Goal: Task Accomplishment & Management: Manage account settings

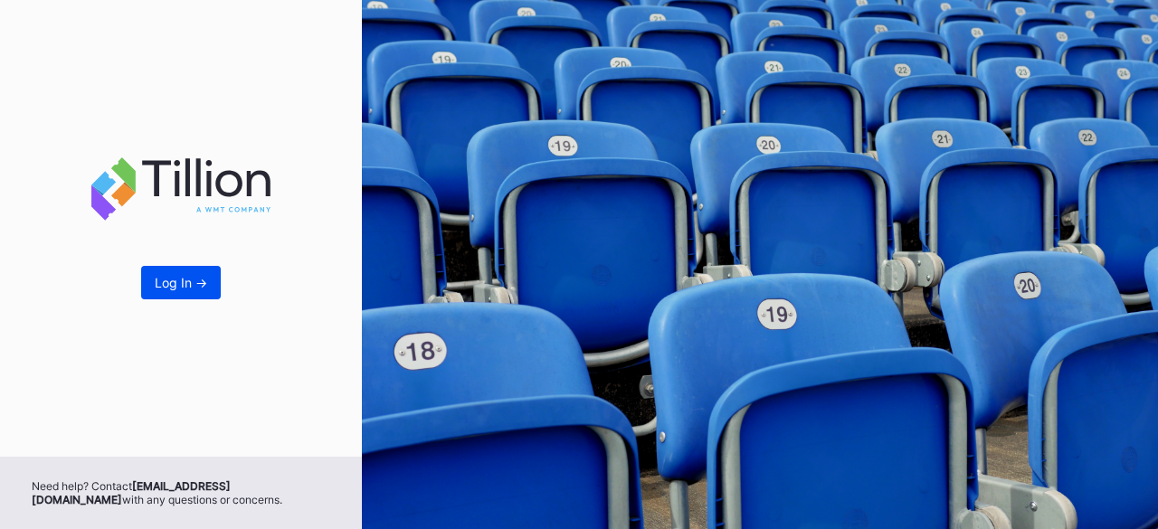
click at [168, 278] on div "Log In ->" at bounding box center [181, 282] width 52 height 15
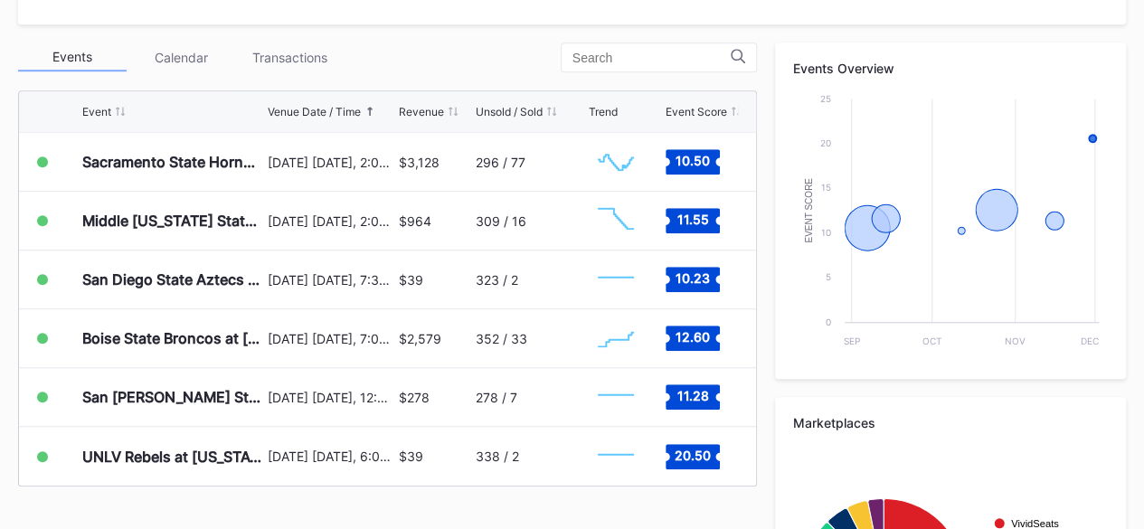
scroll to position [610, 0]
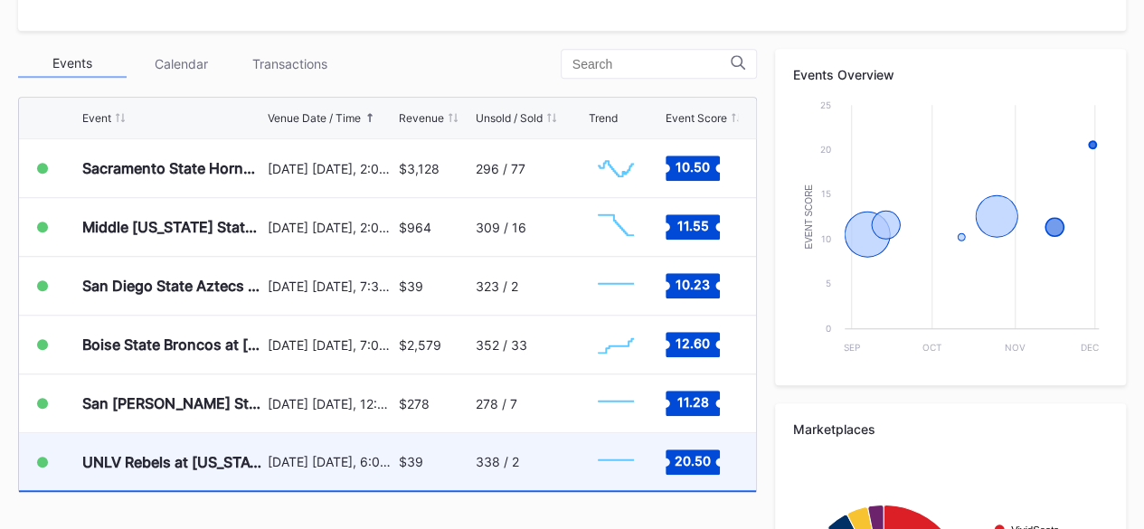
click at [208, 448] on div "UNLV Rebels at [US_STATE] Wolf Pack Football" at bounding box center [172, 461] width 181 height 57
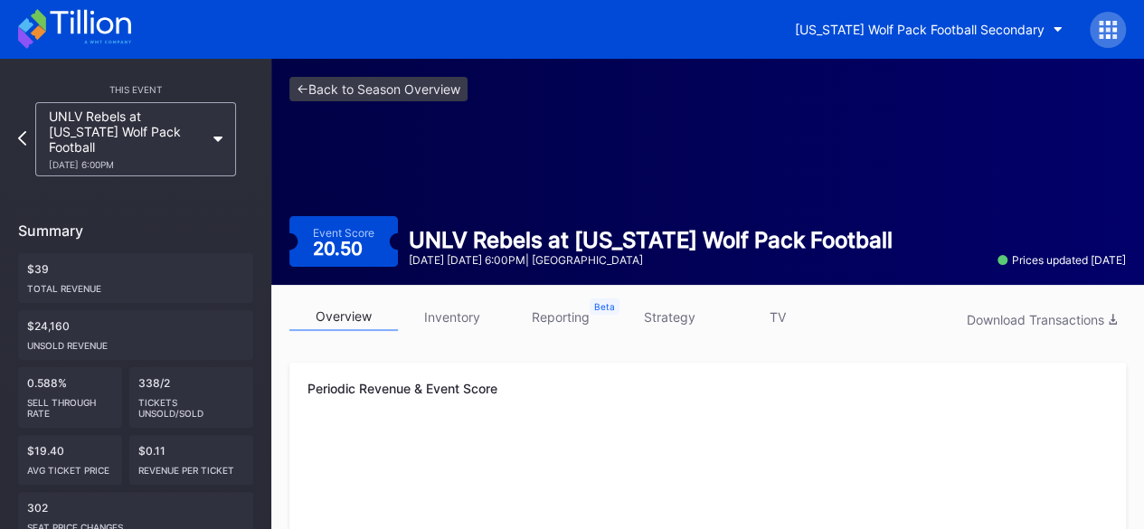
click at [452, 320] on link "inventory" at bounding box center [452, 317] width 109 height 28
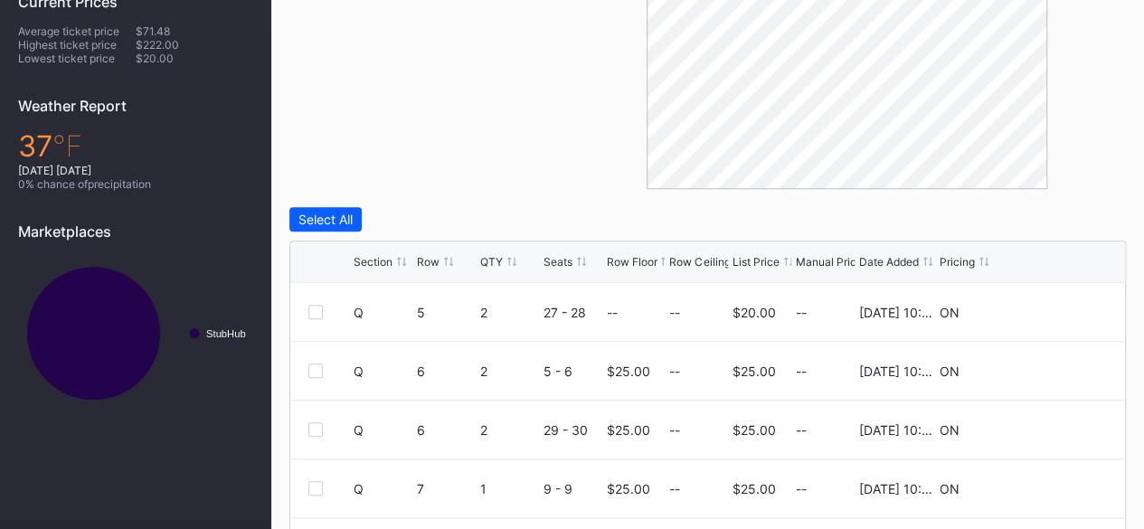
click at [756, 252] on div "Section Row QTY Seats Row Floor Row Ceiling List Price Manual Price Date Added …" at bounding box center [707, 263] width 835 height 42
click at [755, 261] on div "List Price" at bounding box center [756, 262] width 47 height 14
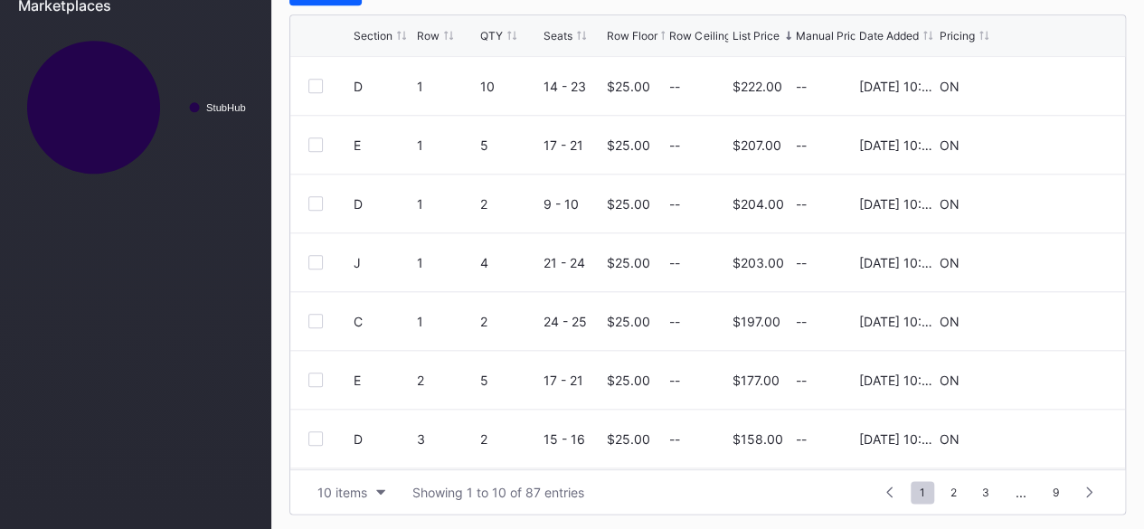
click at [376, 35] on div "Section" at bounding box center [373, 36] width 39 height 14
click at [1047, 146] on icon at bounding box center [1054, 145] width 14 height 14
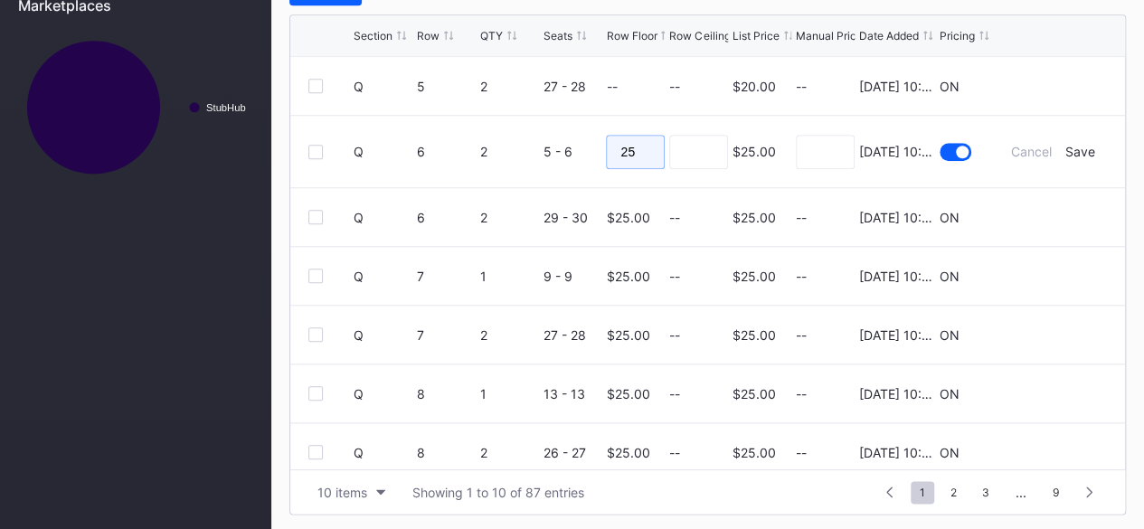
drag, startPoint x: 648, startPoint y: 147, endPoint x: 534, endPoint y: 140, distance: 114.2
click at [534, 140] on form "Q 6 2 5 - 6 25 $25.00 8/20/2025 10:19AM Cancel Save" at bounding box center [731, 151] width 754 height 71
type input "10"
click at [1072, 147] on div "Save" at bounding box center [1081, 151] width 30 height 15
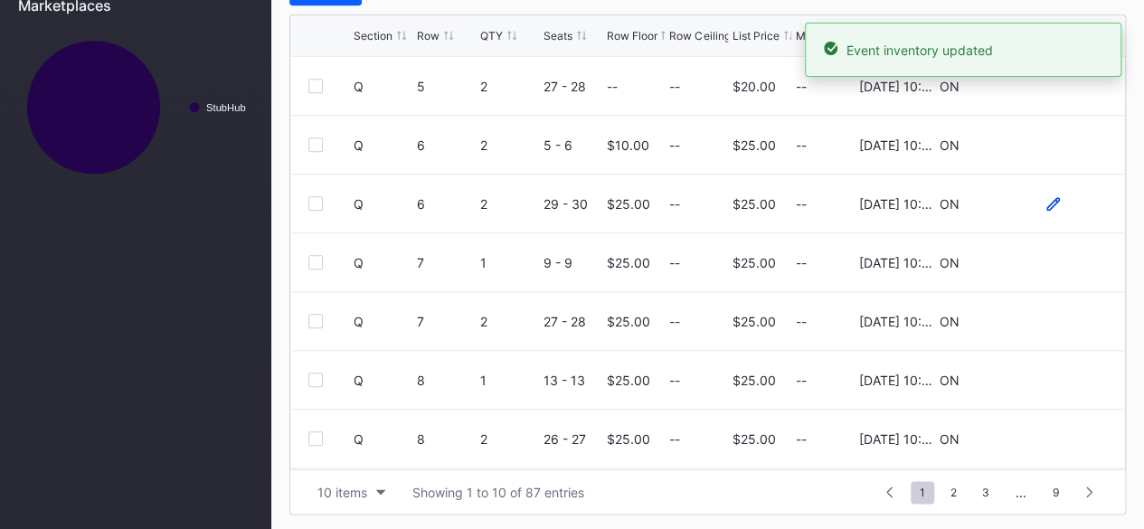
click at [1047, 199] on icon at bounding box center [1054, 203] width 14 height 14
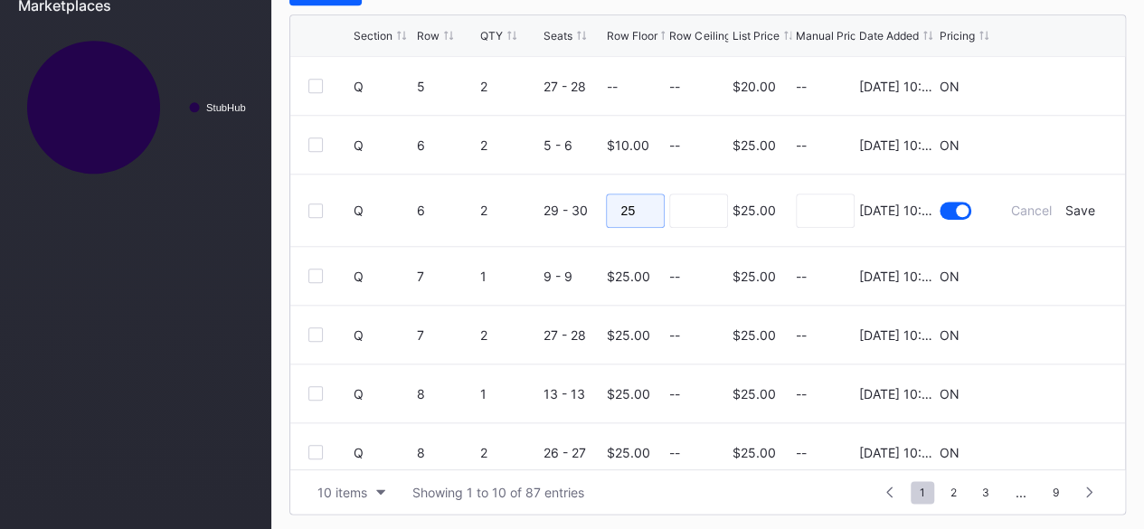
drag, startPoint x: 644, startPoint y: 207, endPoint x: 499, endPoint y: 205, distance: 144.8
click at [499, 205] on form "Q 6 2 29 - 30 25 $25.00 8/20/2025 10:19AM Cancel Save" at bounding box center [731, 210] width 754 height 71
click at [1066, 205] on div "Save" at bounding box center [1081, 210] width 30 height 15
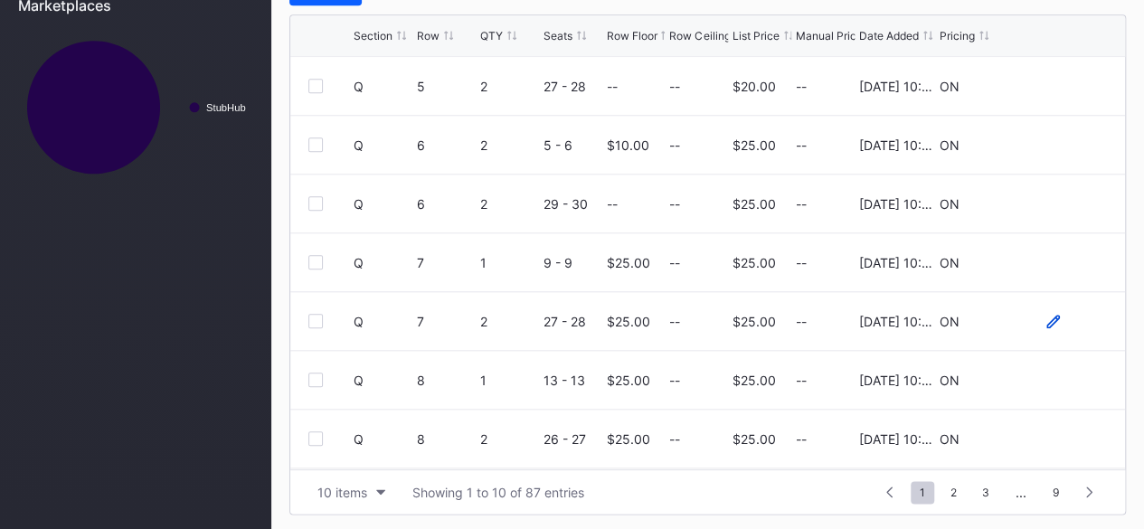
click at [1047, 318] on icon at bounding box center [1054, 321] width 14 height 14
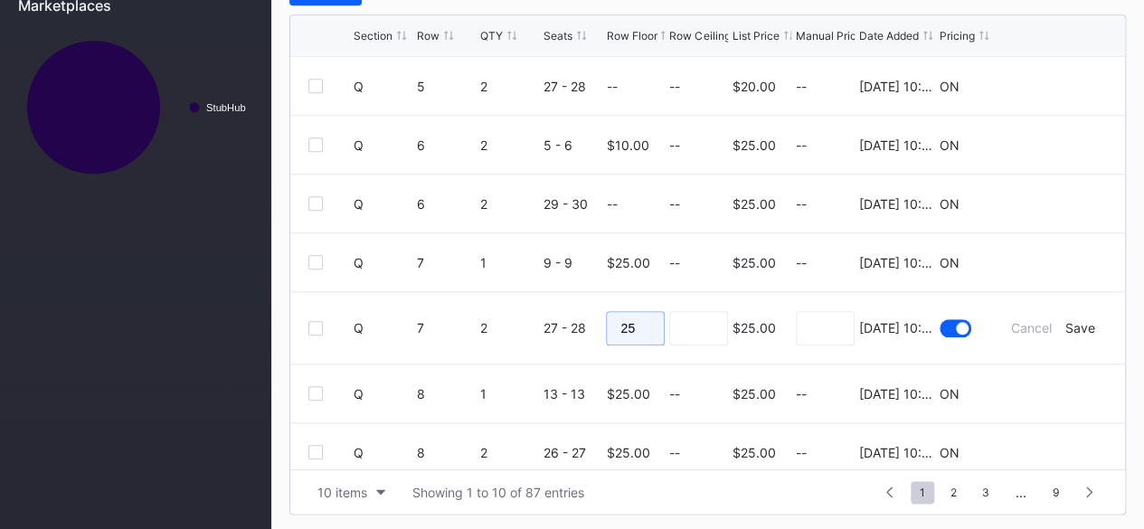
drag, startPoint x: 632, startPoint y: 324, endPoint x: 560, endPoint y: 313, distance: 73.2
click at [560, 313] on form "Q 7 2 27 - 28 25 $25.00 8/20/2025 10:19AM Cancel Save" at bounding box center [731, 327] width 754 height 71
click at [1066, 328] on div "Save" at bounding box center [1081, 327] width 30 height 15
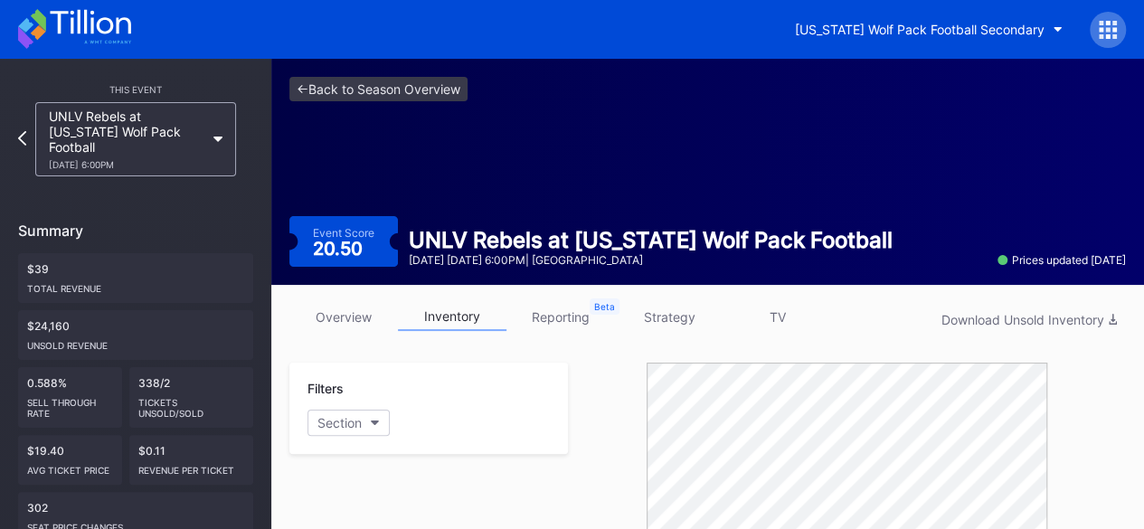
click at [91, 31] on icon at bounding box center [90, 22] width 81 height 24
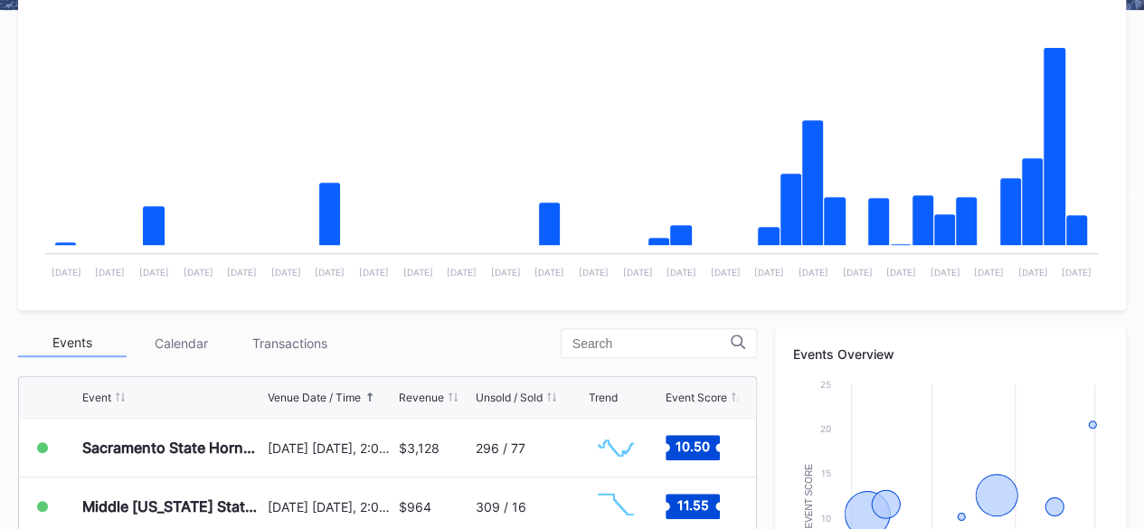
scroll to position [342, 0]
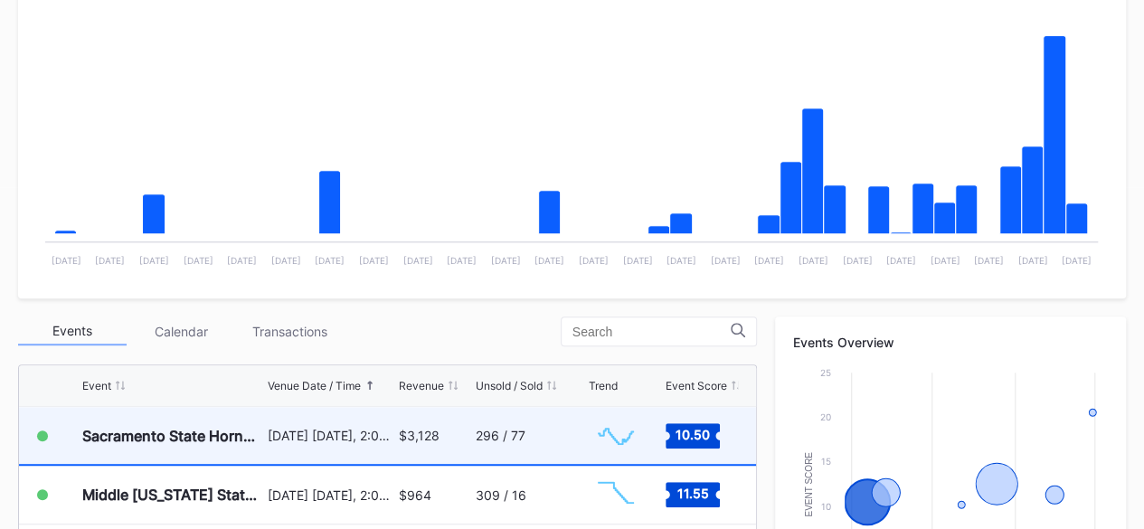
click at [266, 453] on div "Sacramento State Hornets at Nevada Wolf Pack Football September 6 Saturday, 2:0…" at bounding box center [387, 436] width 737 height 59
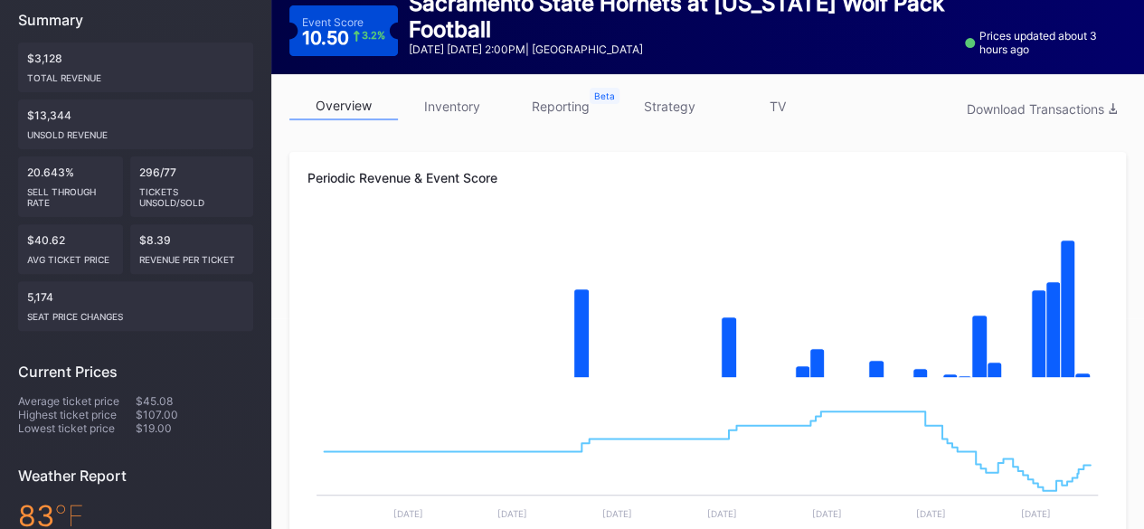
scroll to position [204, 0]
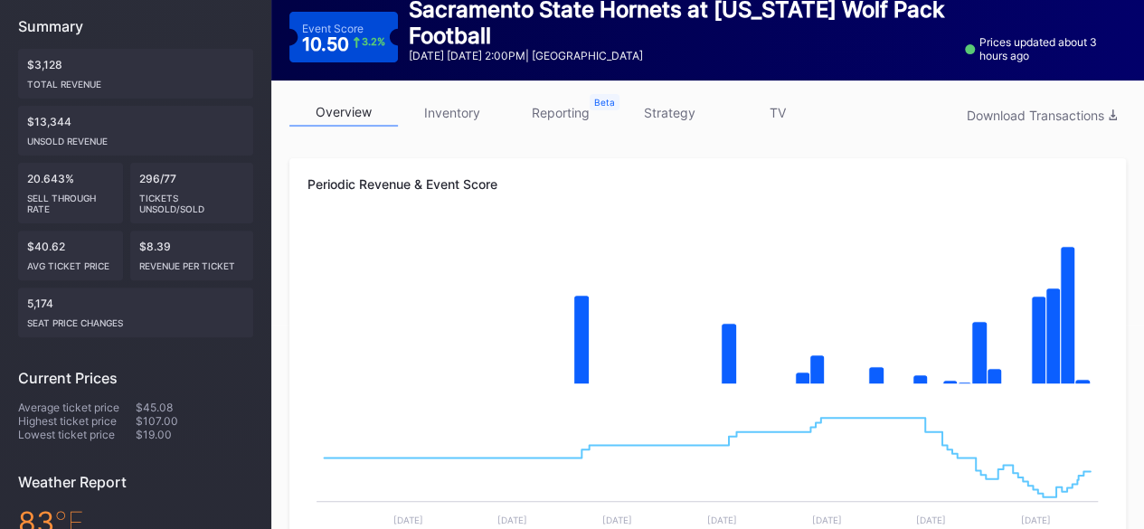
click at [464, 122] on link "inventory" at bounding box center [452, 113] width 109 height 28
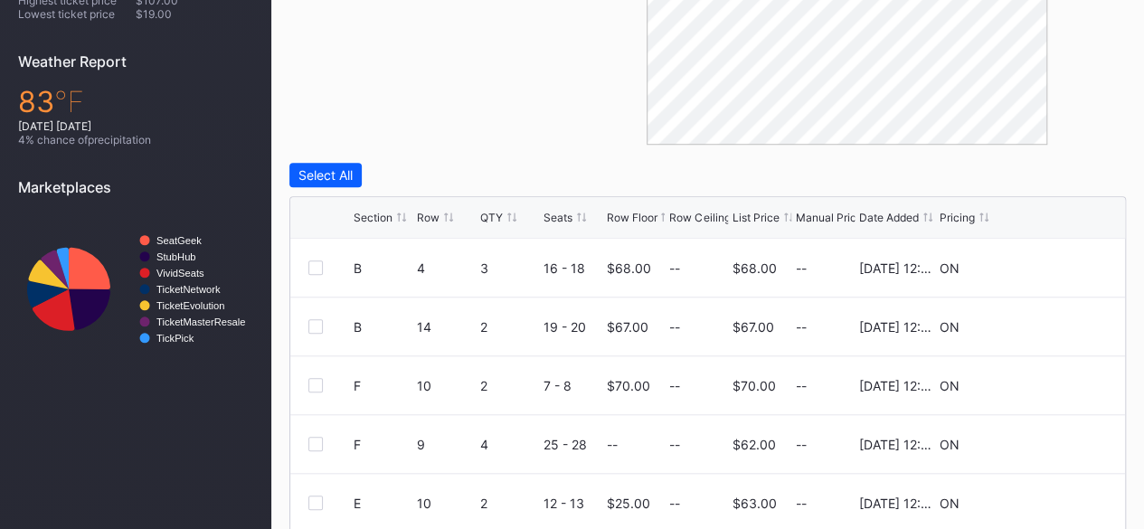
scroll to position [659, 0]
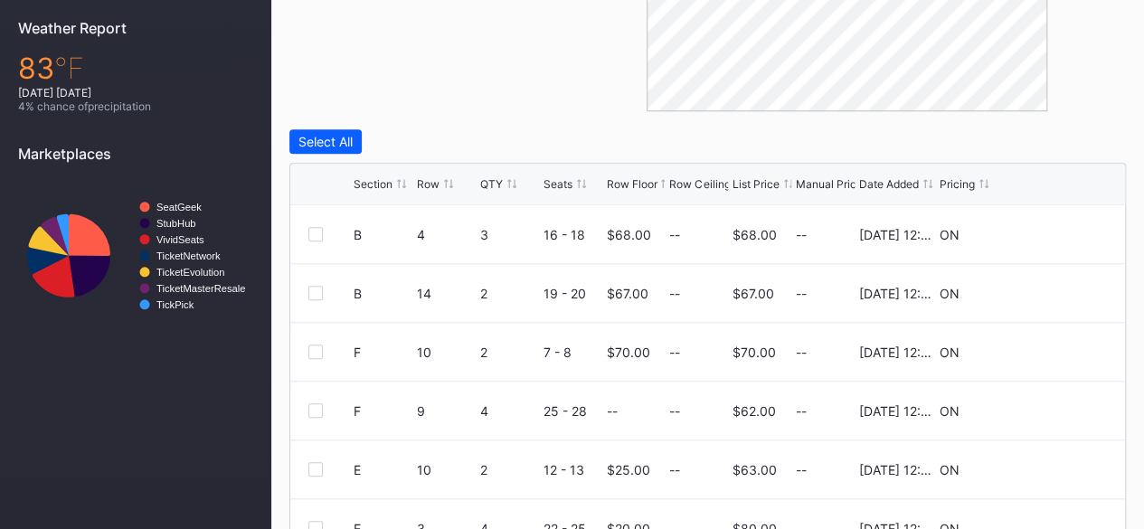
click at [752, 179] on div "List Price" at bounding box center [756, 184] width 47 height 14
click at [1047, 289] on icon at bounding box center [1054, 293] width 14 height 14
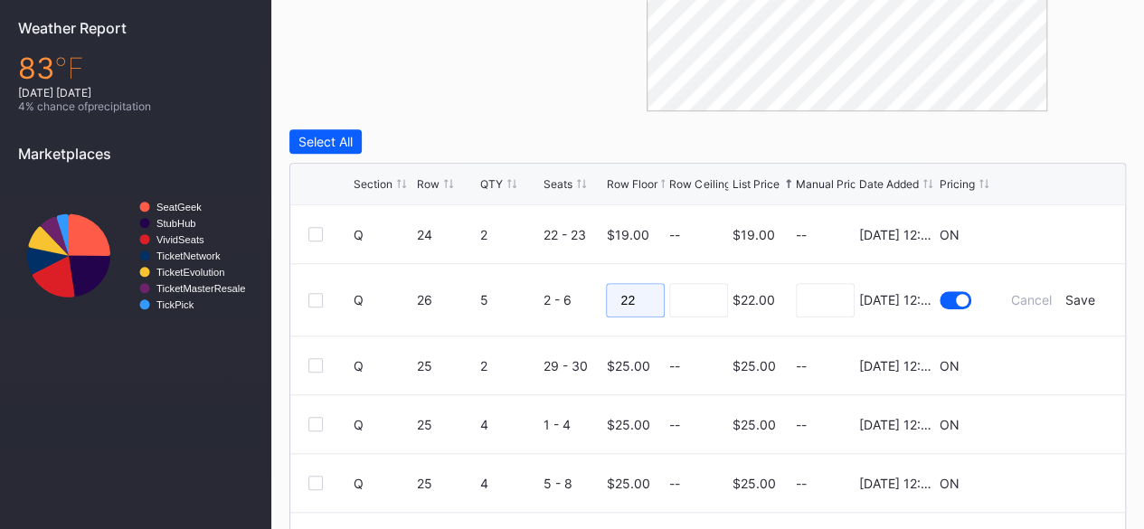
drag, startPoint x: 635, startPoint y: 298, endPoint x: 596, endPoint y: 298, distance: 38.9
click at [596, 298] on form "Q 26 5 2 - 6 22 $22.00 7/14/2025 12:28PM Cancel Save" at bounding box center [731, 299] width 754 height 71
type input "21"
click at [1072, 305] on div "Save" at bounding box center [1081, 299] width 30 height 15
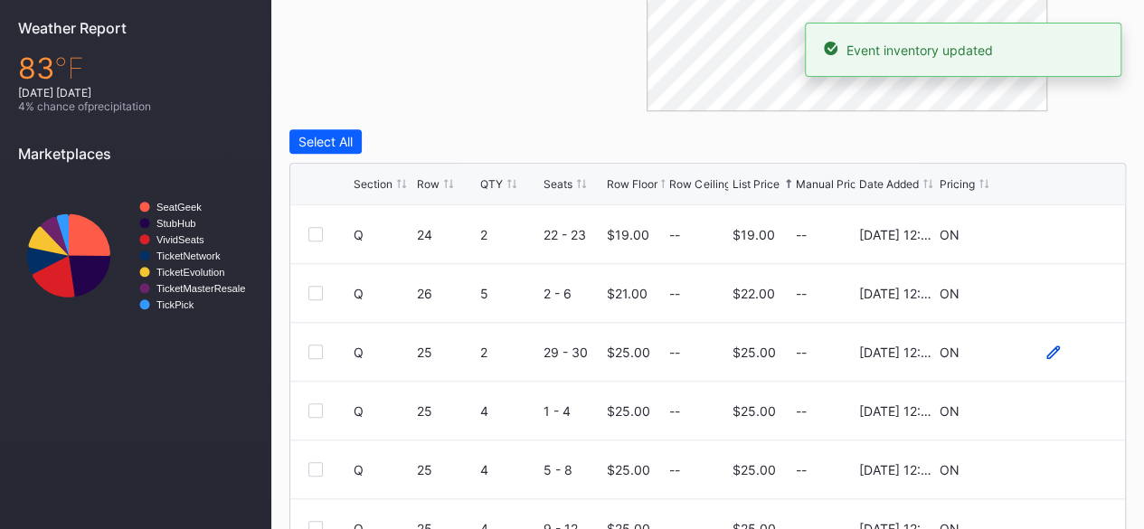
click at [1047, 356] on icon at bounding box center [1054, 353] width 14 height 14
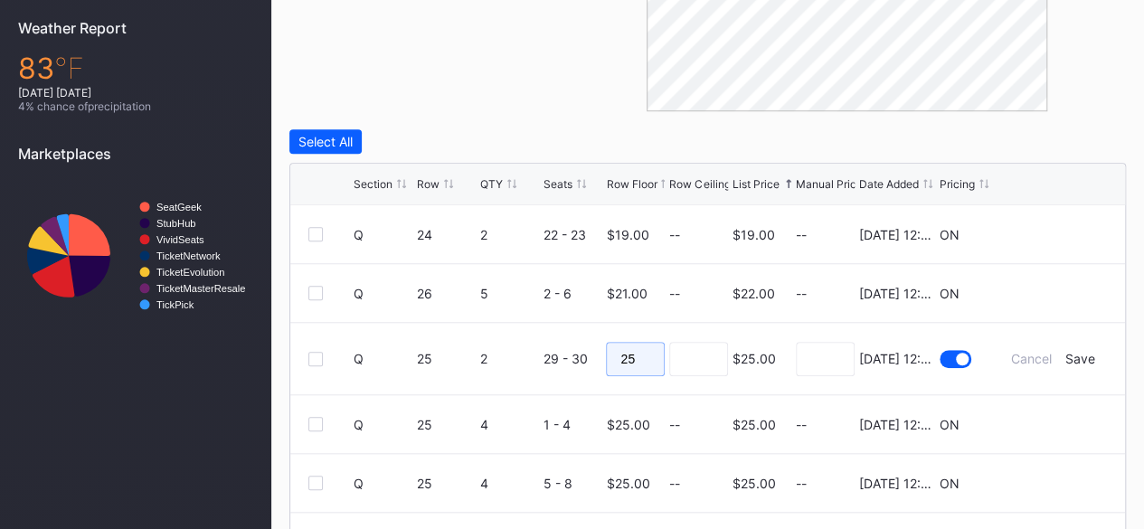
drag, startPoint x: 641, startPoint y: 354, endPoint x: 584, endPoint y: 343, distance: 58.9
click at [584, 343] on form "Q 25 2 29 - 30 25 $25.00 7/14/2025 12:28PM Cancel Save" at bounding box center [731, 358] width 754 height 71
type input "15"
click at [1066, 354] on div "Save" at bounding box center [1081, 358] width 30 height 15
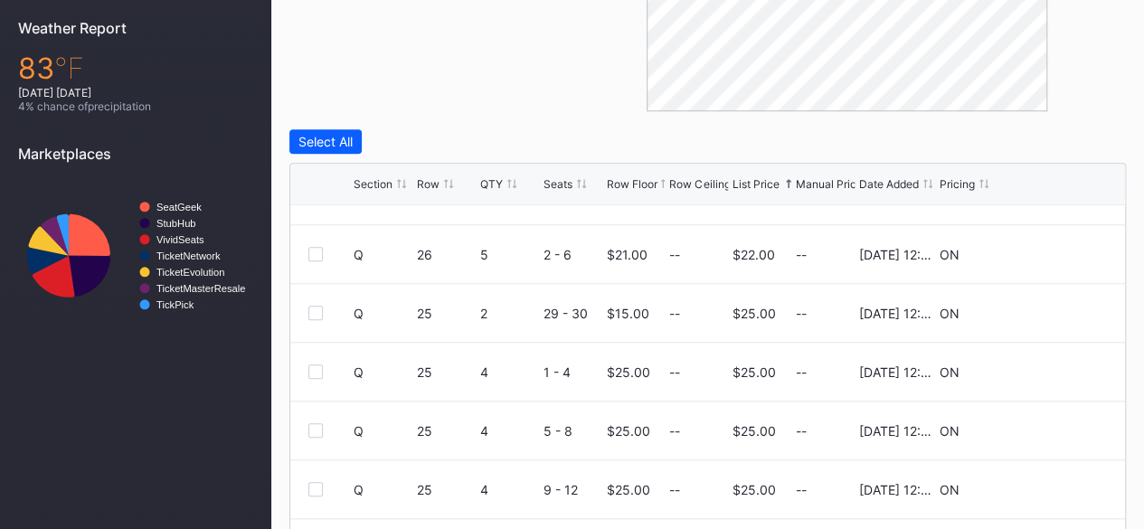
scroll to position [45, 0]
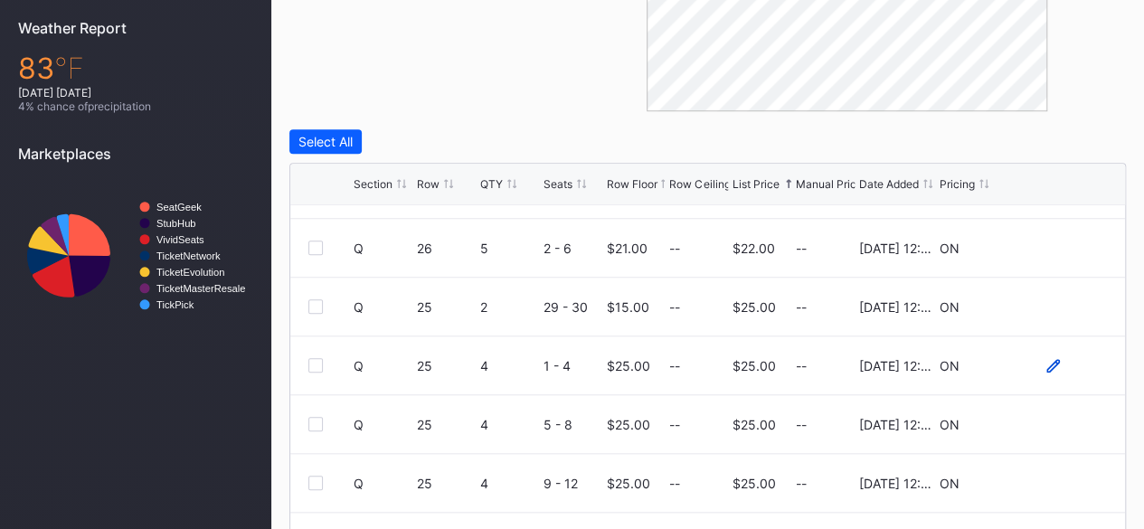
click at [1047, 363] on icon at bounding box center [1054, 366] width 14 height 14
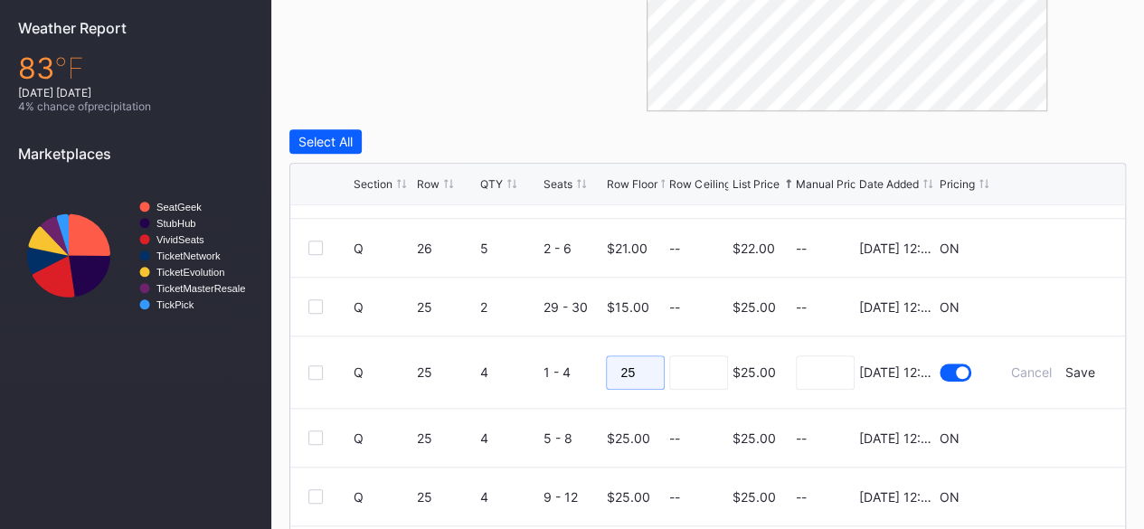
drag, startPoint x: 637, startPoint y: 367, endPoint x: 565, endPoint y: 370, distance: 72.4
click at [565, 370] on form "Q 25 4 1 - 4 25 $25.00 7/14/2025 12:28PM Cancel Save" at bounding box center [731, 372] width 754 height 71
type input "18"
click at [1071, 365] on div "Save" at bounding box center [1081, 372] width 30 height 15
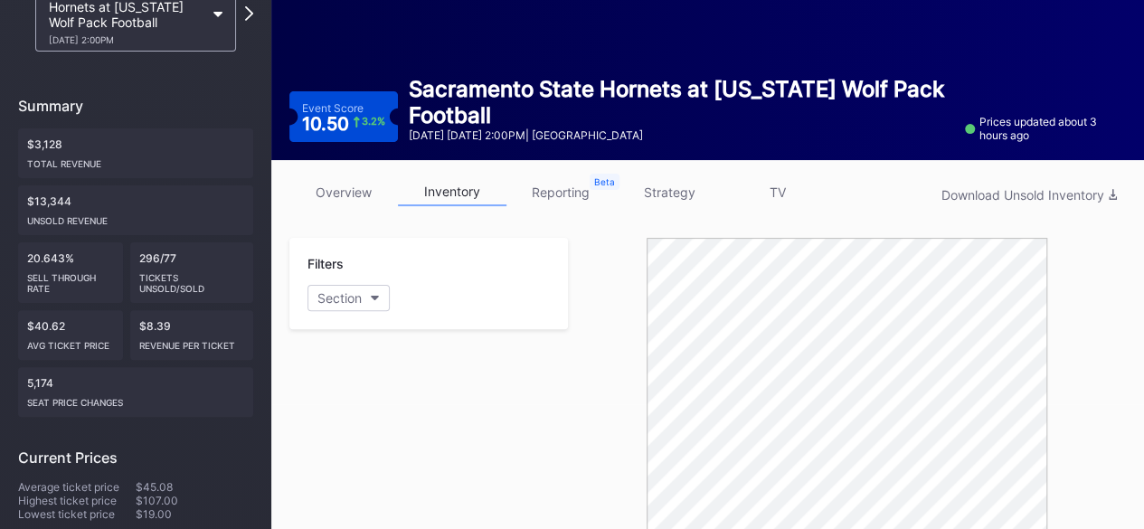
scroll to position [0, 0]
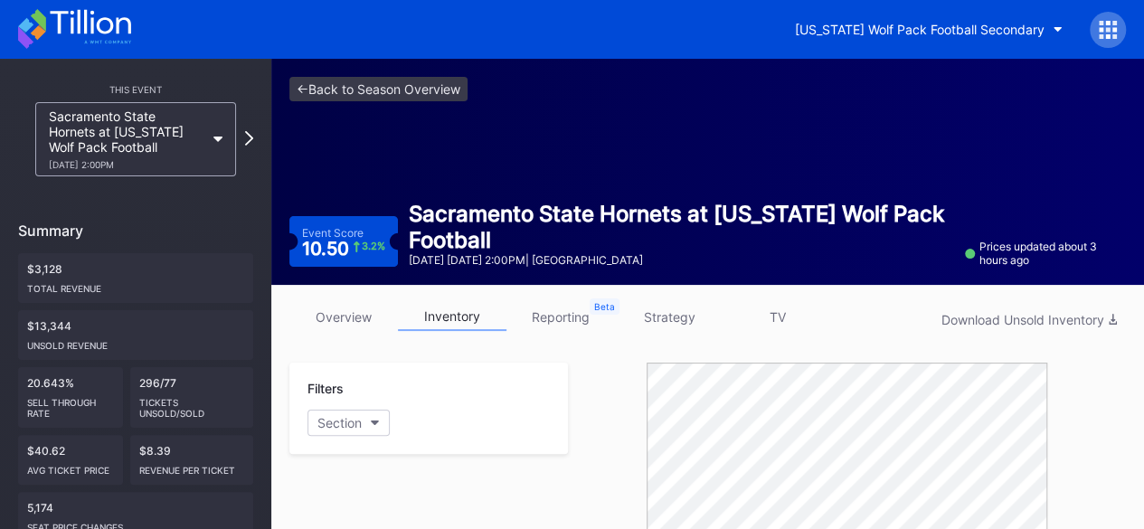
click at [125, 36] on icon at bounding box center [74, 29] width 113 height 40
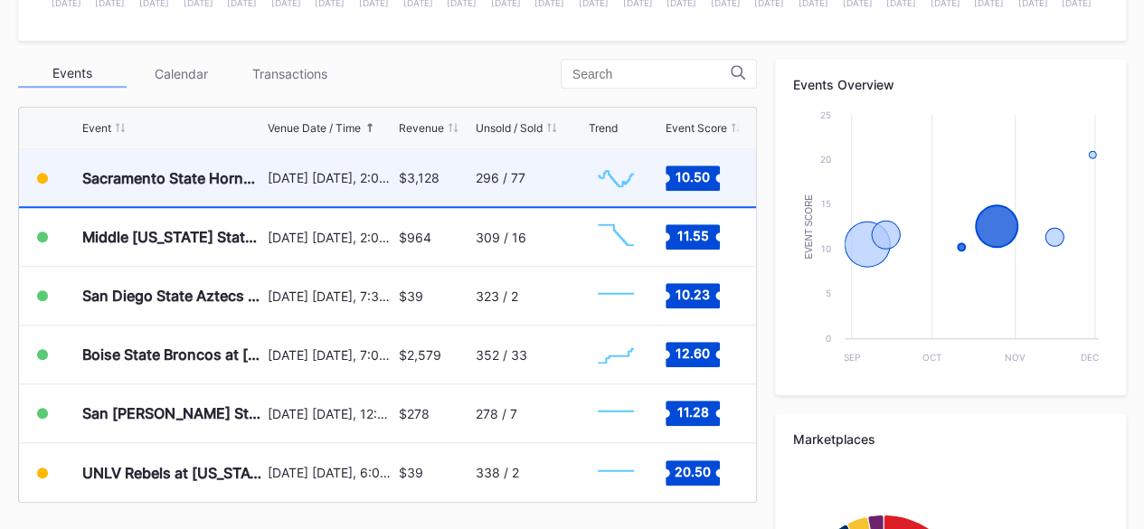
scroll to position [601, 0]
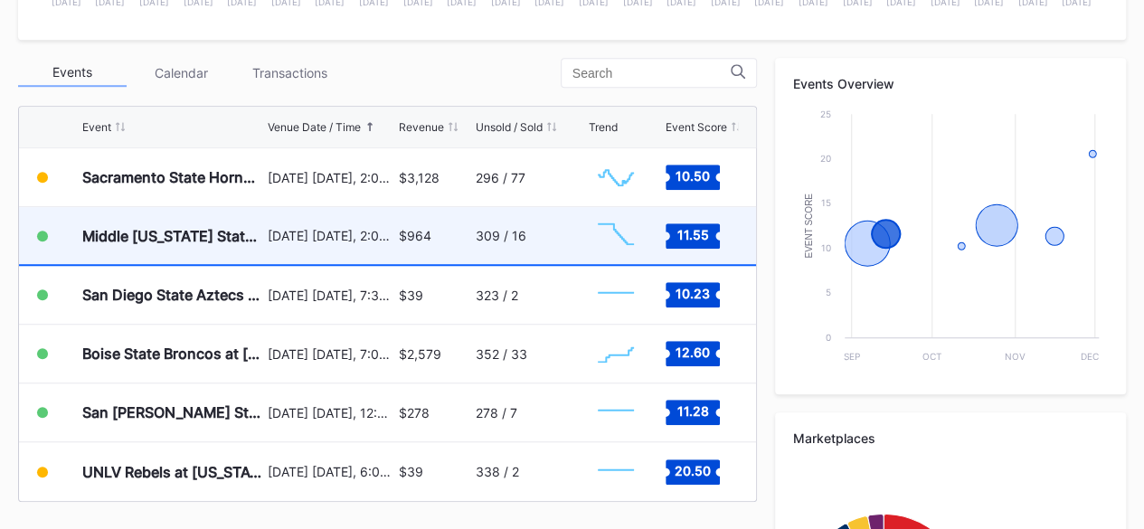
click at [440, 214] on div "$964" at bounding box center [435, 235] width 72 height 57
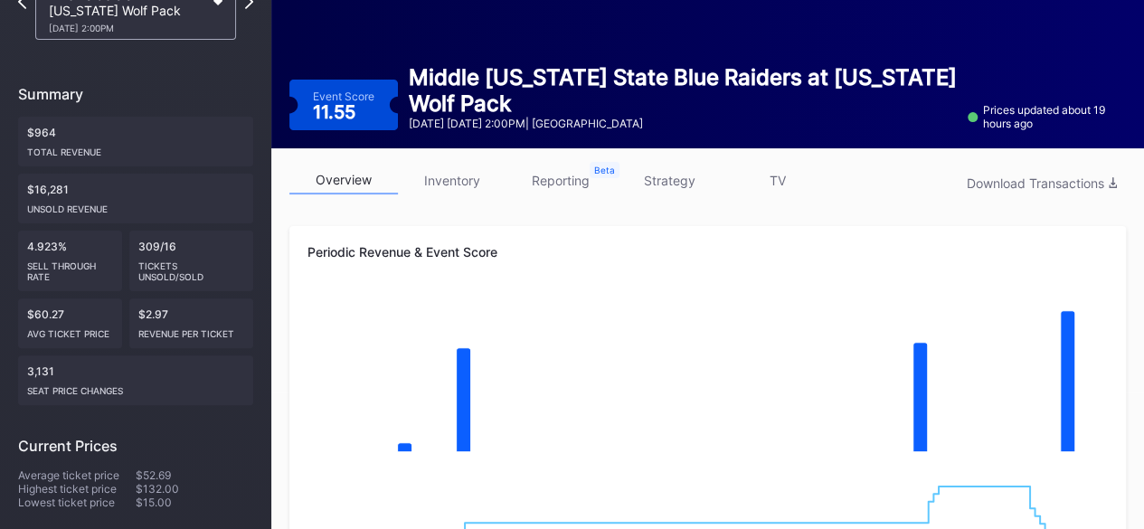
scroll to position [129, 0]
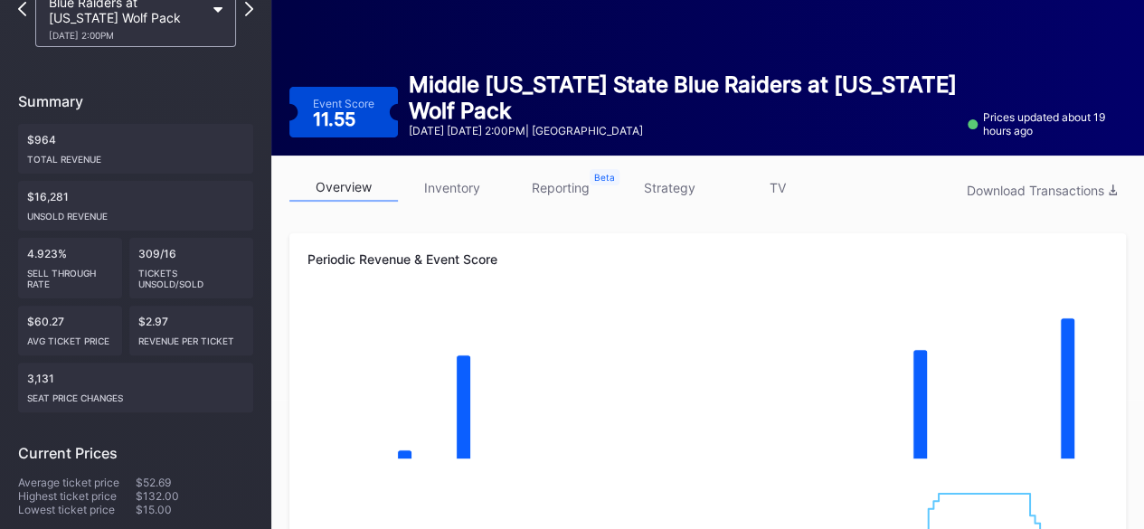
click at [457, 185] on link "inventory" at bounding box center [452, 188] width 109 height 28
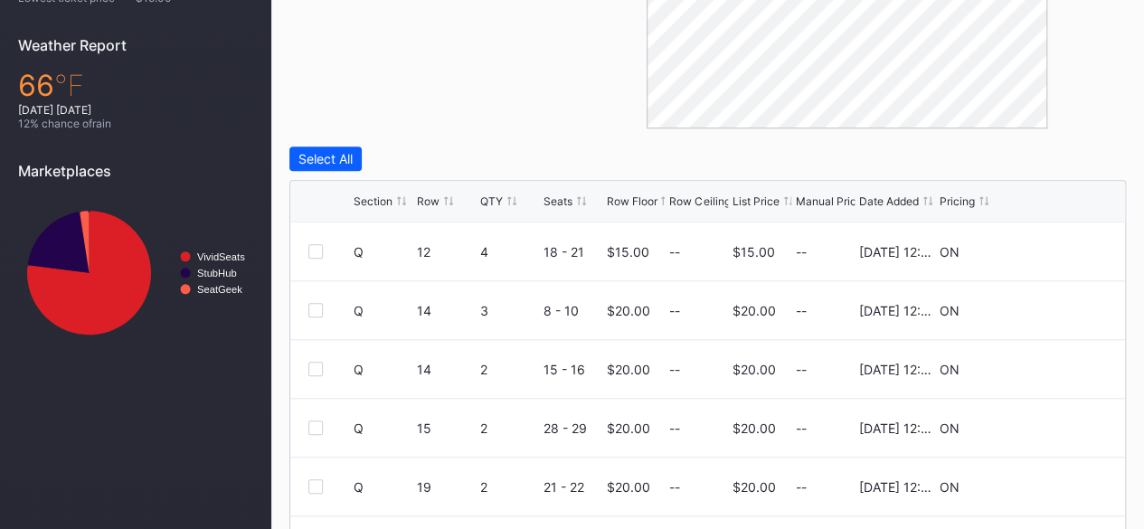
scroll to position [653, 0]
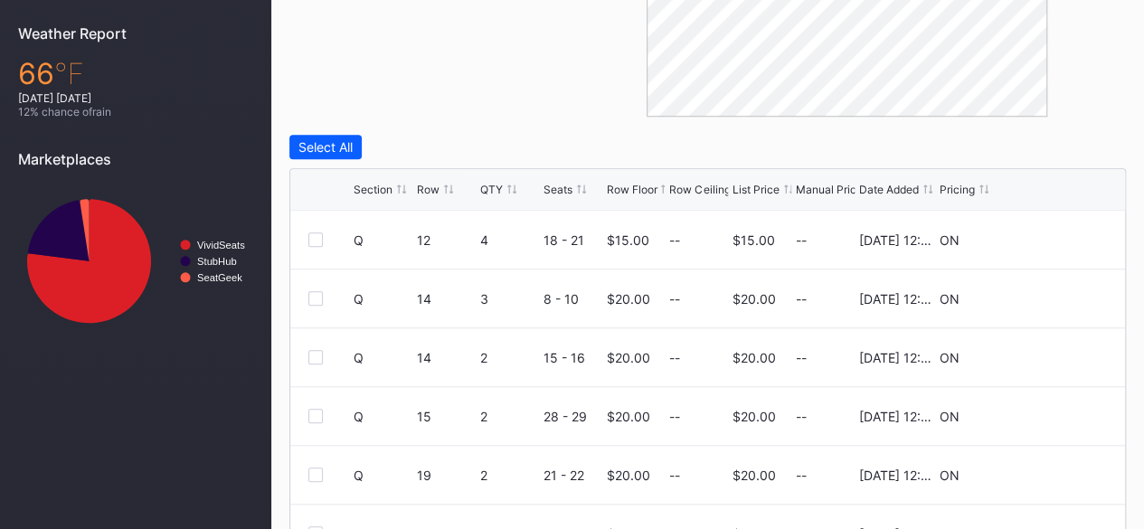
click at [762, 195] on div "Section Row QTY Seats Row Floor Row Ceiling List Price Manual Price Date Added …" at bounding box center [707, 190] width 835 height 42
click at [762, 193] on div "List Price" at bounding box center [756, 190] width 47 height 14
click at [1047, 236] on icon at bounding box center [1054, 240] width 14 height 14
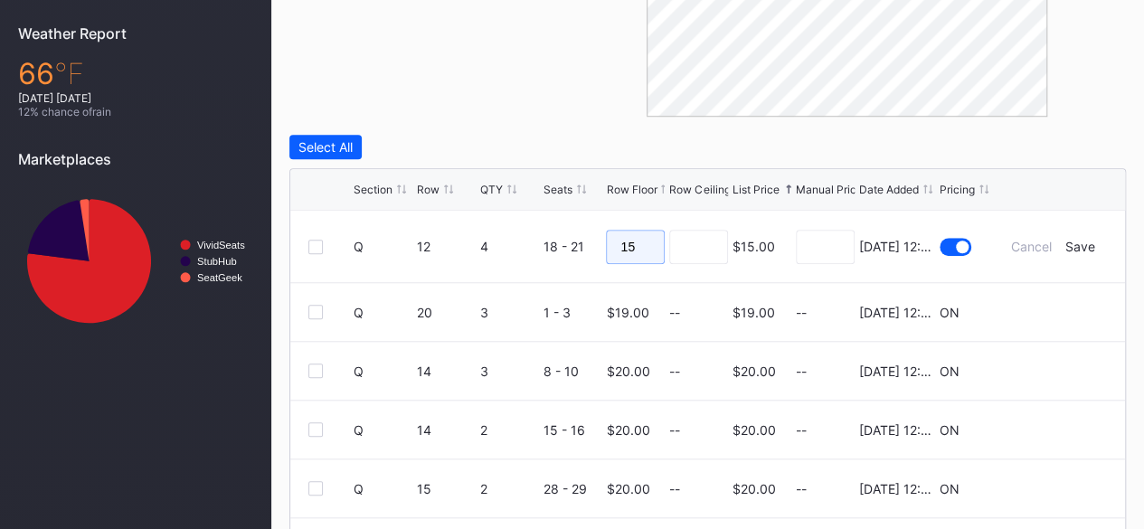
drag, startPoint x: 648, startPoint y: 249, endPoint x: 591, endPoint y: 252, distance: 57.1
click at [591, 252] on form "Q 12 4 18 - 21 15 $15.00 7/14/2025 12:28PM Cancel Save" at bounding box center [731, 246] width 754 height 71
type input "12"
click at [1066, 241] on div "Save" at bounding box center [1081, 246] width 30 height 15
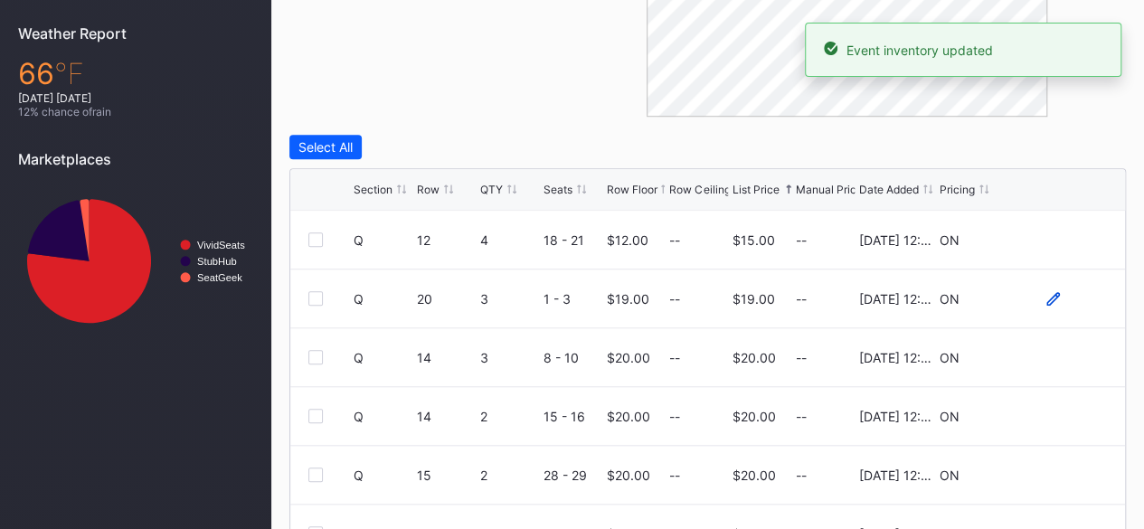
click at [1047, 296] on icon at bounding box center [1054, 298] width 14 height 14
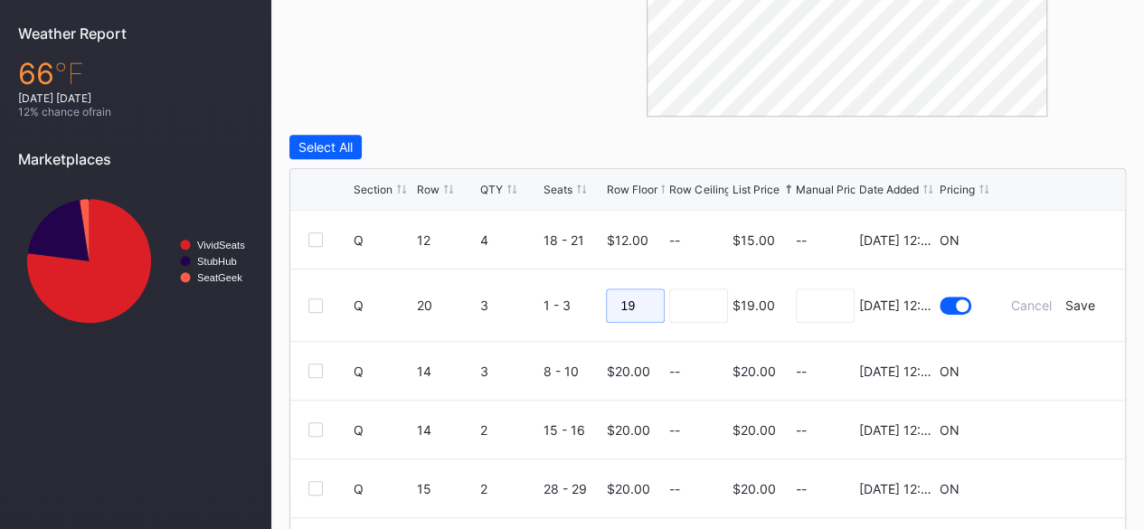
click at [638, 304] on input "19" at bounding box center [635, 306] width 59 height 34
type input "15"
click at [1069, 299] on div "Save" at bounding box center [1081, 305] width 30 height 15
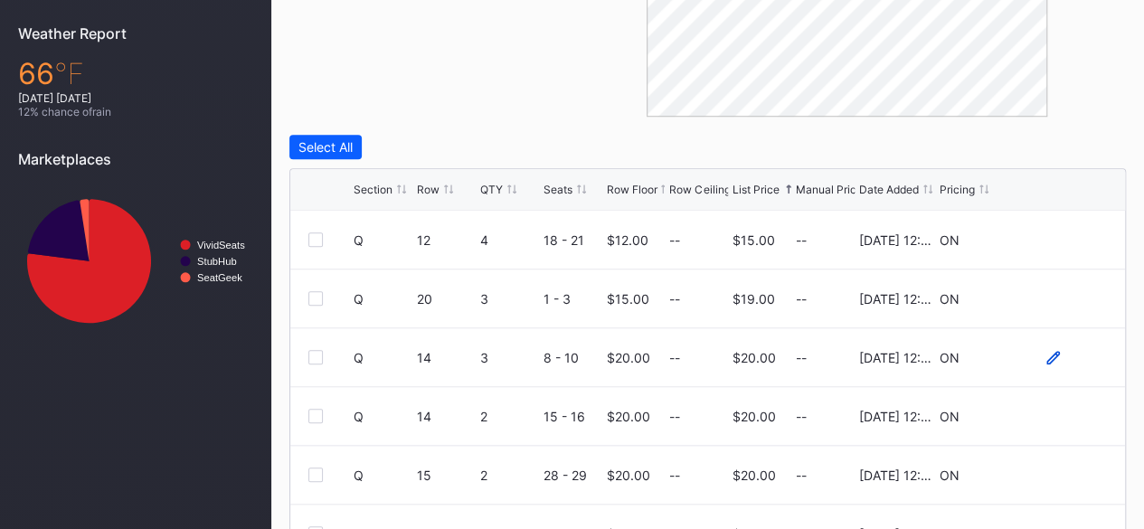
click at [1047, 353] on icon at bounding box center [1054, 357] width 14 height 14
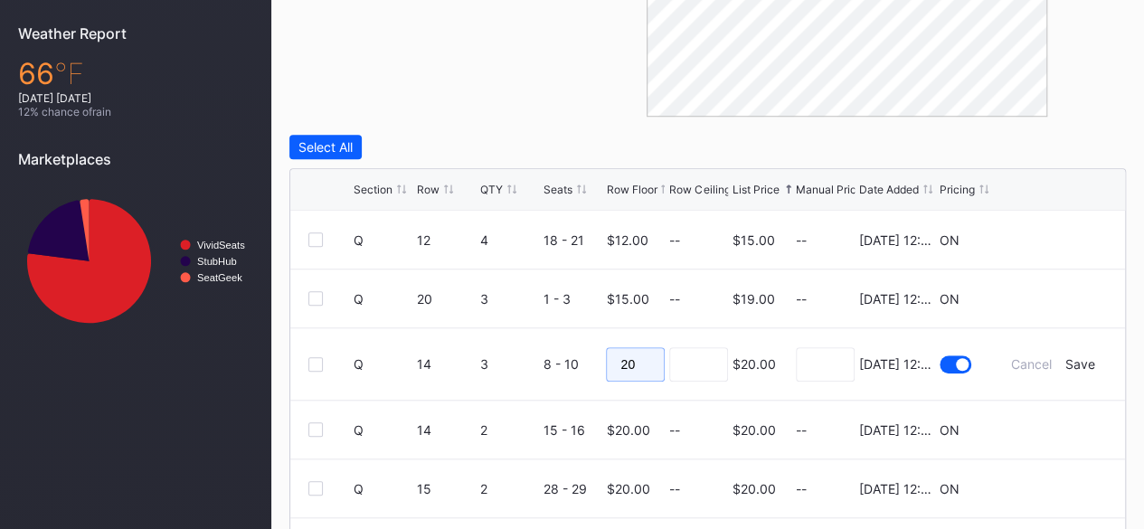
drag, startPoint x: 629, startPoint y: 363, endPoint x: 570, endPoint y: 365, distance: 58.8
click at [570, 365] on form "Q 14 3 8 - 10 20 $20.00 7/14/2025 12:28PM Cancel Save" at bounding box center [731, 363] width 754 height 71
type input "15"
click at [1066, 361] on div "Save" at bounding box center [1081, 363] width 30 height 15
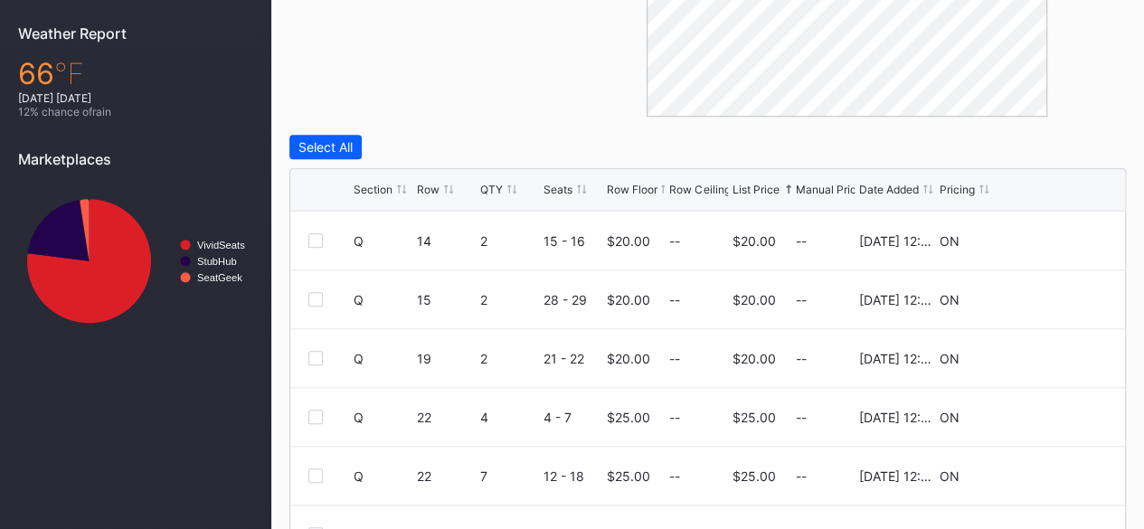
scroll to position [129, 0]
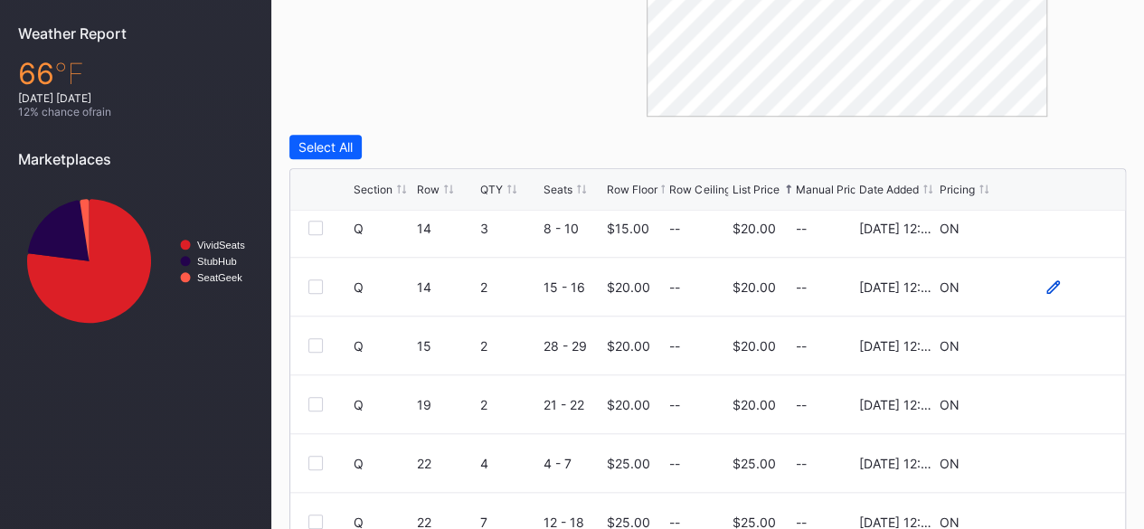
click at [1047, 280] on icon at bounding box center [1054, 287] width 14 height 14
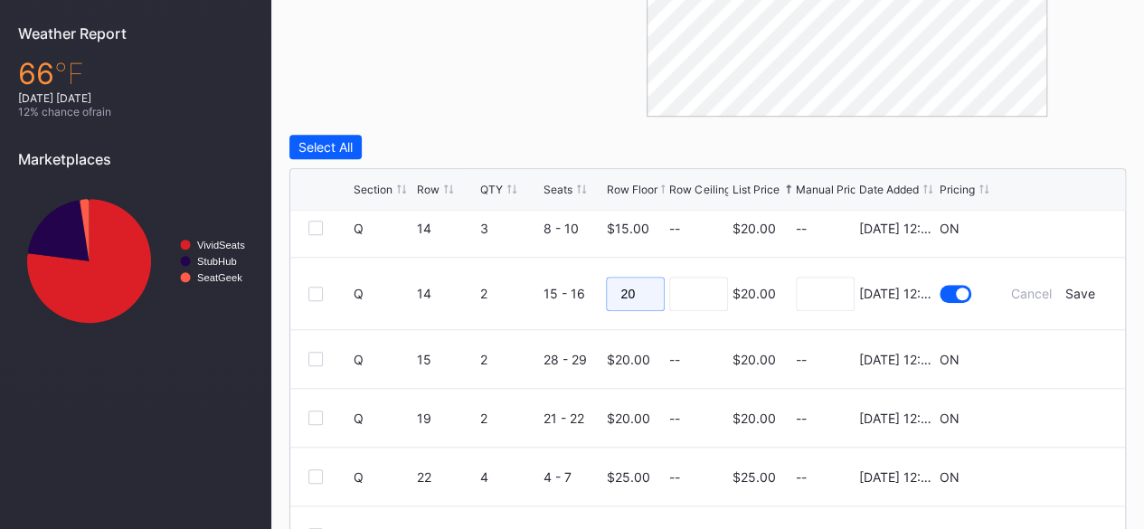
drag, startPoint x: 646, startPoint y: 287, endPoint x: 583, endPoint y: 285, distance: 63.4
click at [583, 285] on form "Q 14 2 15 - 16 20 $20.00 7/14/2025 12:28PM Cancel Save" at bounding box center [731, 293] width 754 height 71
type input "15"
click at [702, 287] on input at bounding box center [698, 294] width 59 height 34
click at [1073, 296] on div "Save" at bounding box center [1081, 293] width 30 height 15
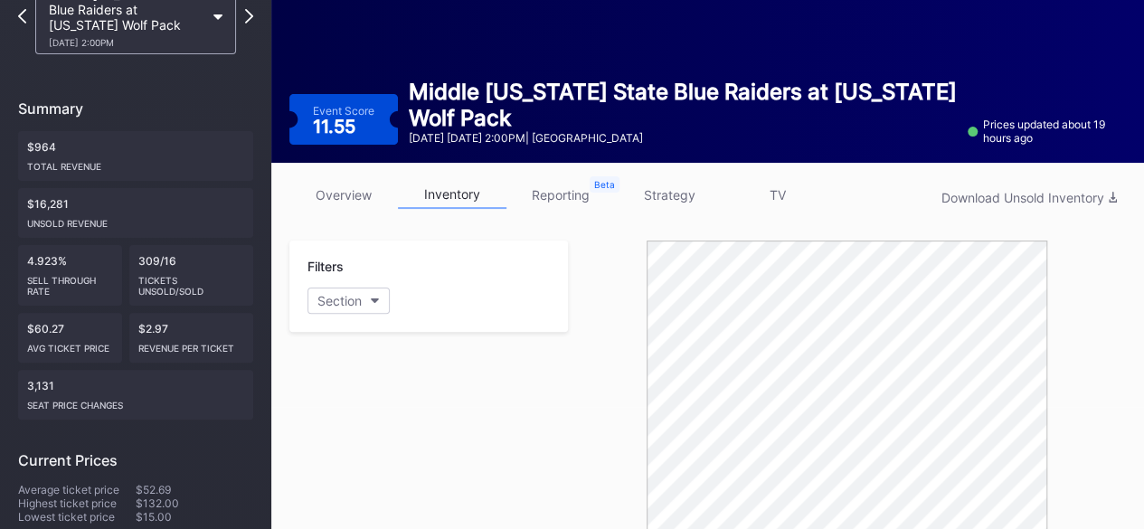
scroll to position [0, 0]
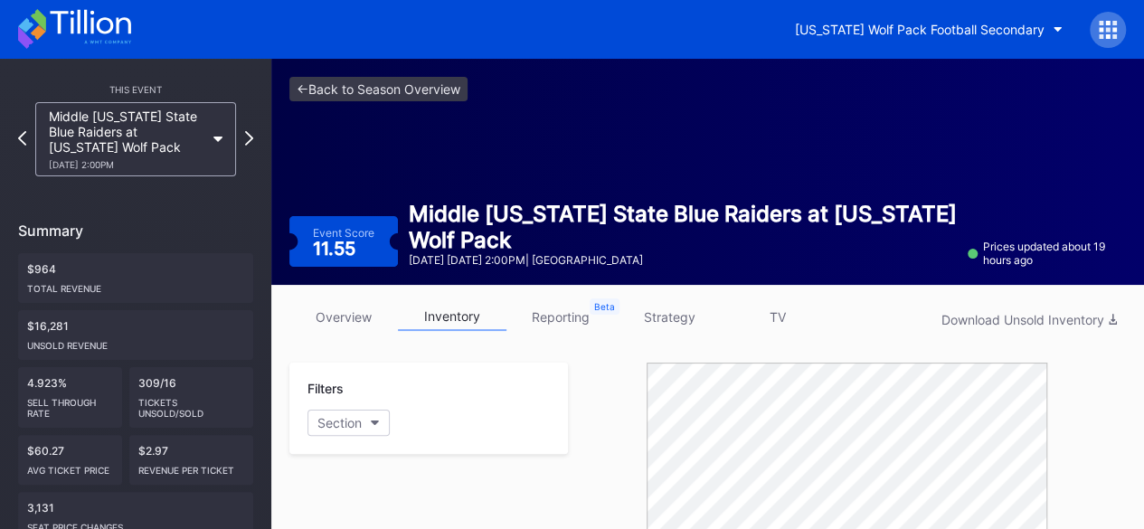
click at [107, 23] on icon at bounding box center [74, 29] width 113 height 40
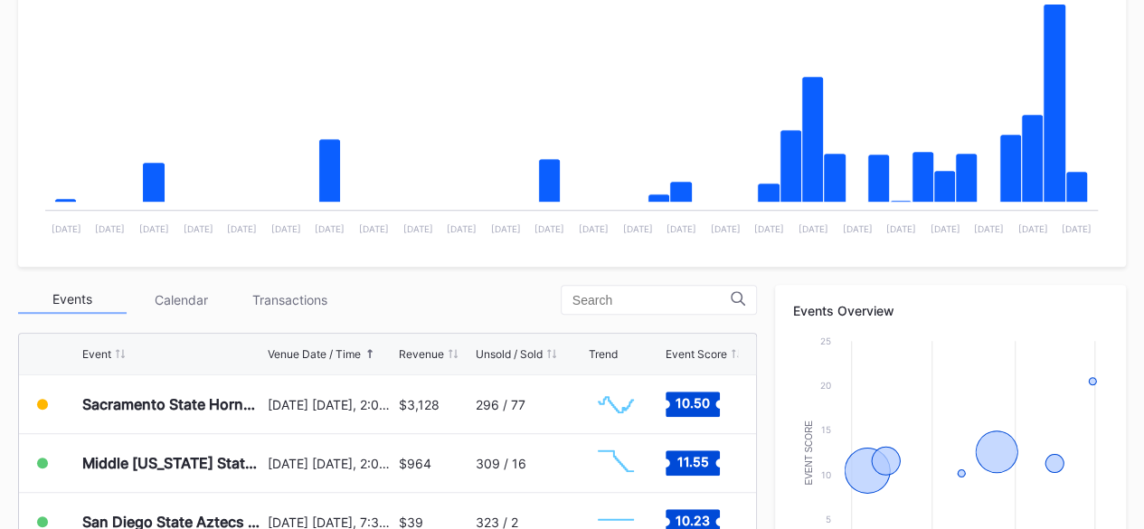
scroll to position [429, 0]
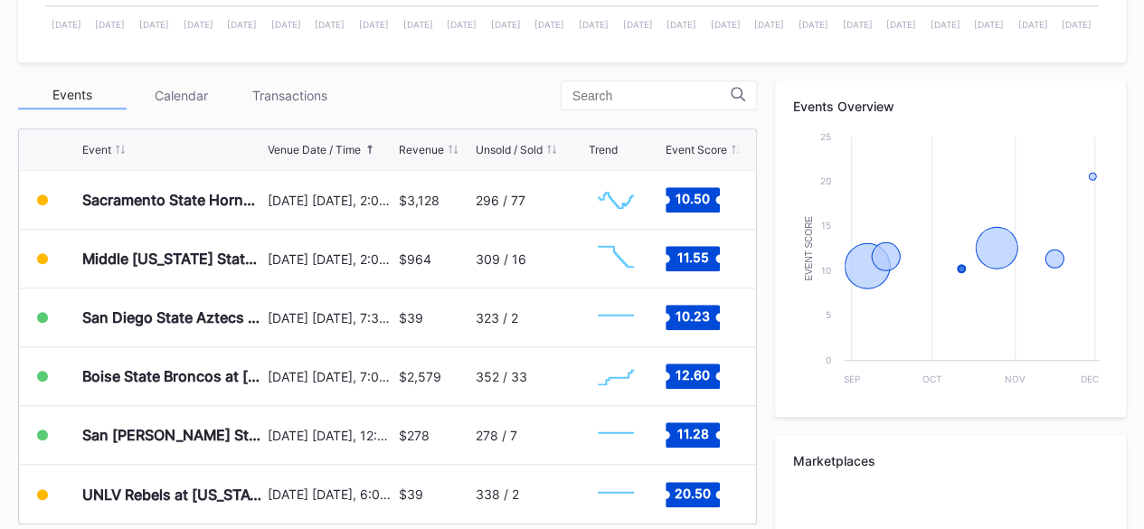
scroll to position [601, 0]
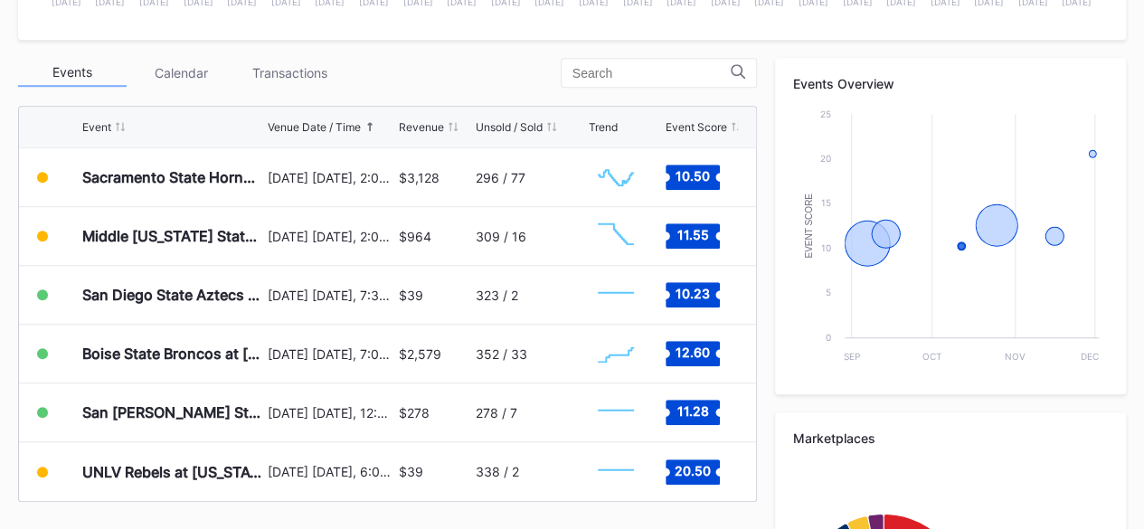
click at [440, 309] on div "$39" at bounding box center [435, 295] width 72 height 58
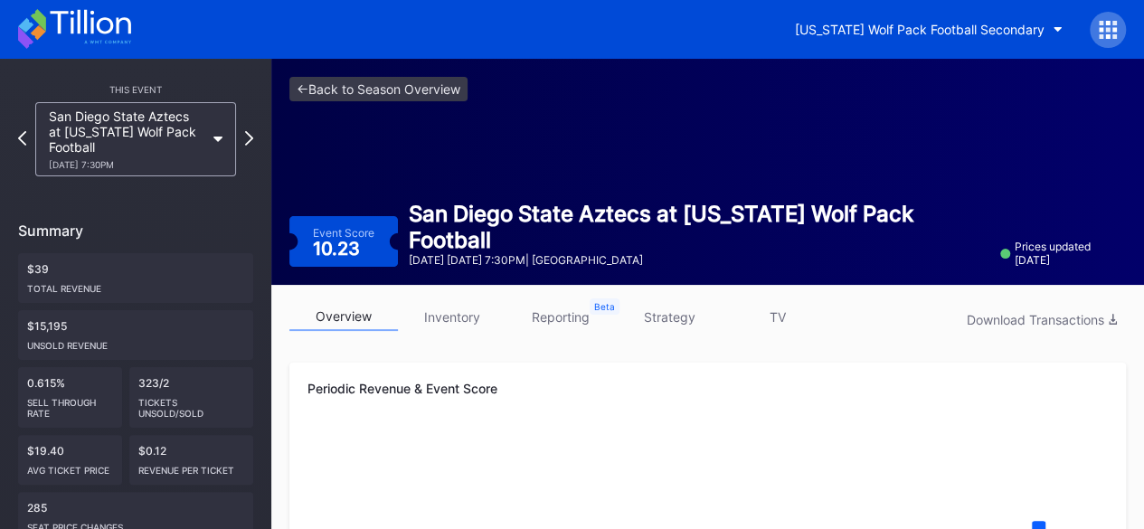
click at [449, 317] on link "inventory" at bounding box center [452, 317] width 109 height 28
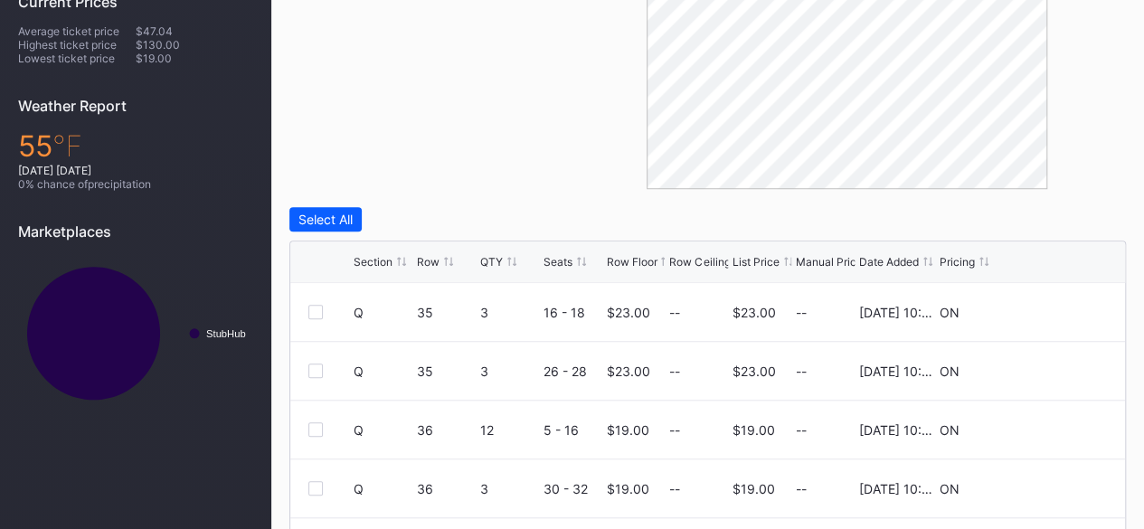
scroll to position [710, 0]
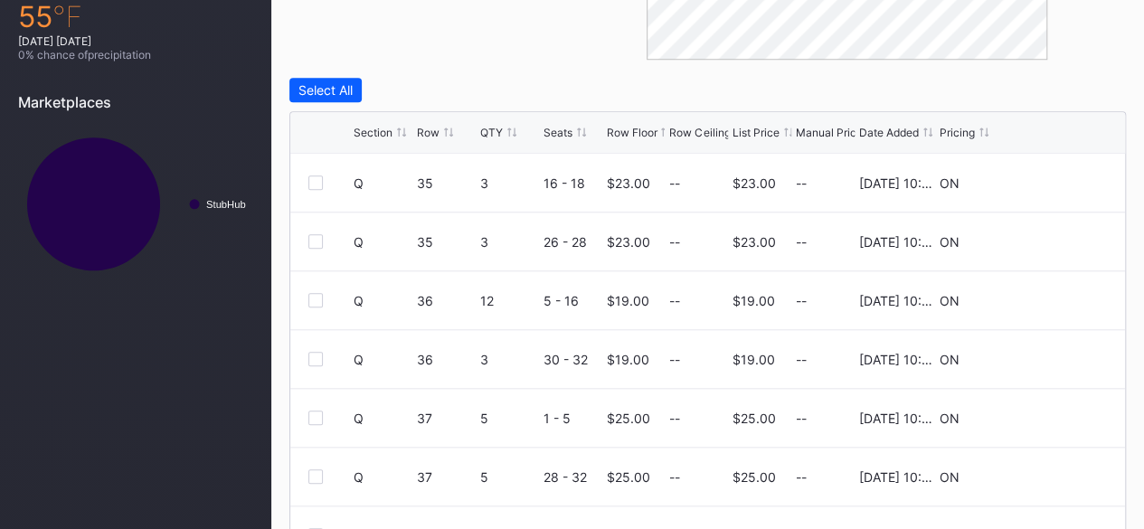
click at [759, 132] on div "List Price" at bounding box center [756, 133] width 47 height 14
click at [1037, 170] on div "Q 35 3 16 - 18 $23.00 -- $23.00 -- 8/20/2025 10:19AM ON" at bounding box center [707, 183] width 835 height 59
click at [1030, 185] on div at bounding box center [1053, 183] width 109 height 14
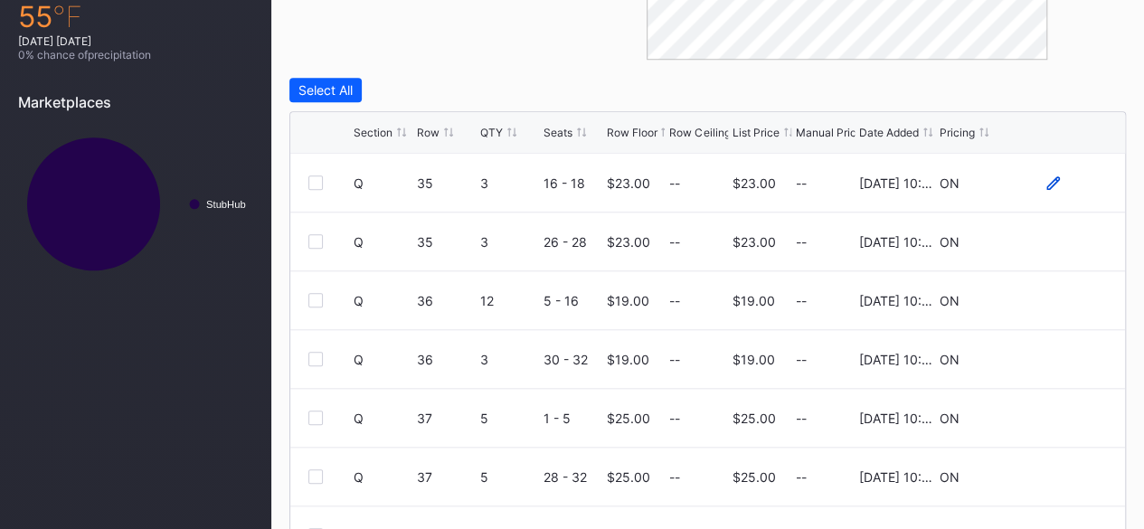
click at [1047, 182] on icon at bounding box center [1054, 183] width 14 height 14
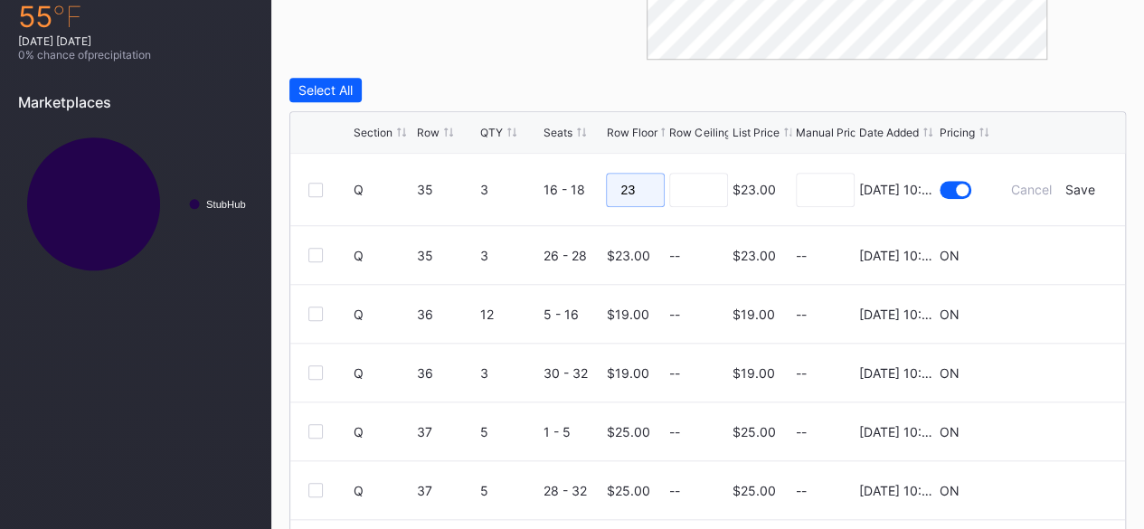
click at [640, 192] on input "23" at bounding box center [635, 190] width 59 height 34
type input "22"
click at [1073, 185] on div "Save" at bounding box center [1081, 189] width 30 height 15
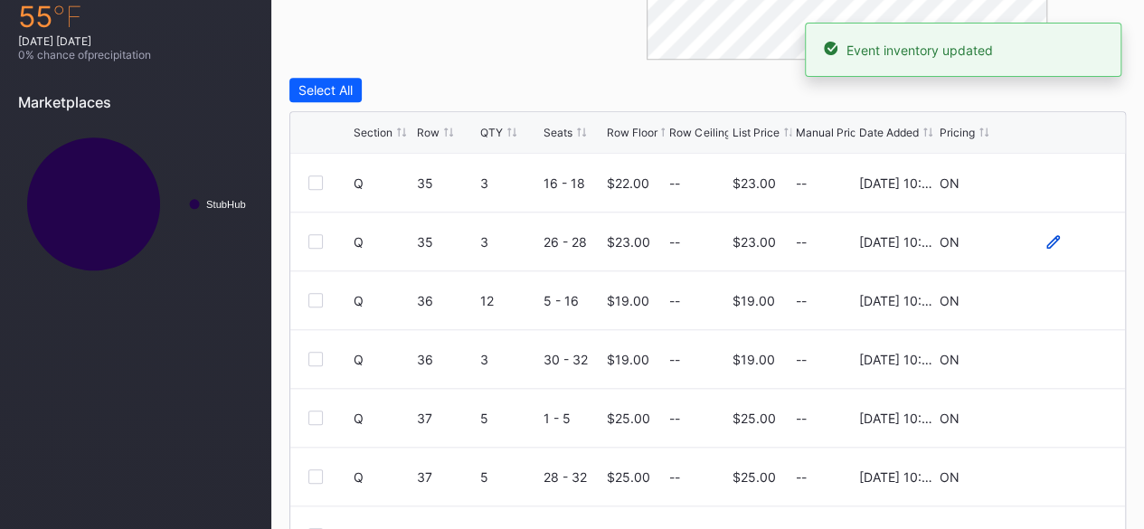
click at [1047, 240] on icon at bounding box center [1054, 241] width 14 height 14
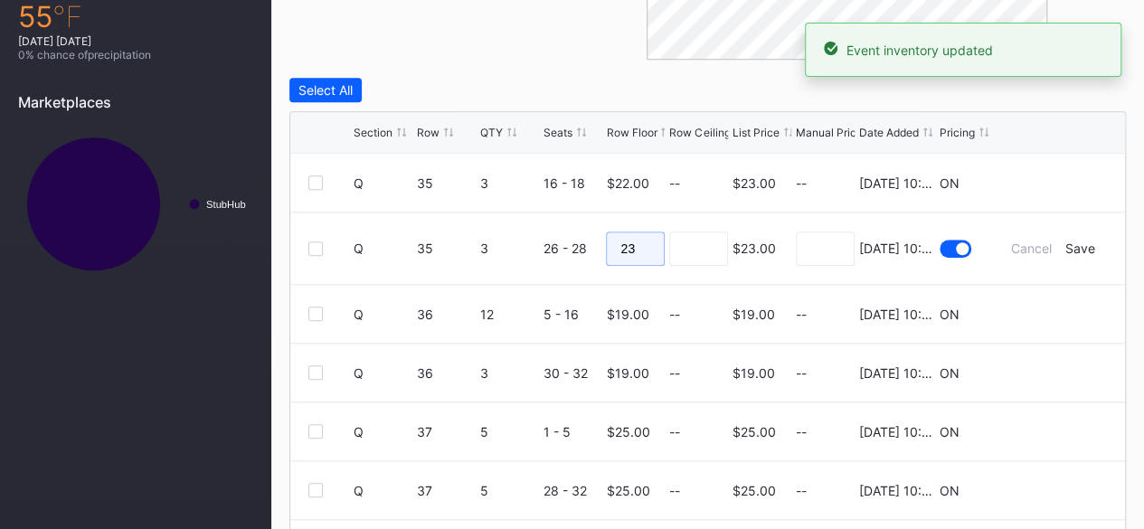
click at [636, 243] on input "23" at bounding box center [635, 249] width 59 height 34
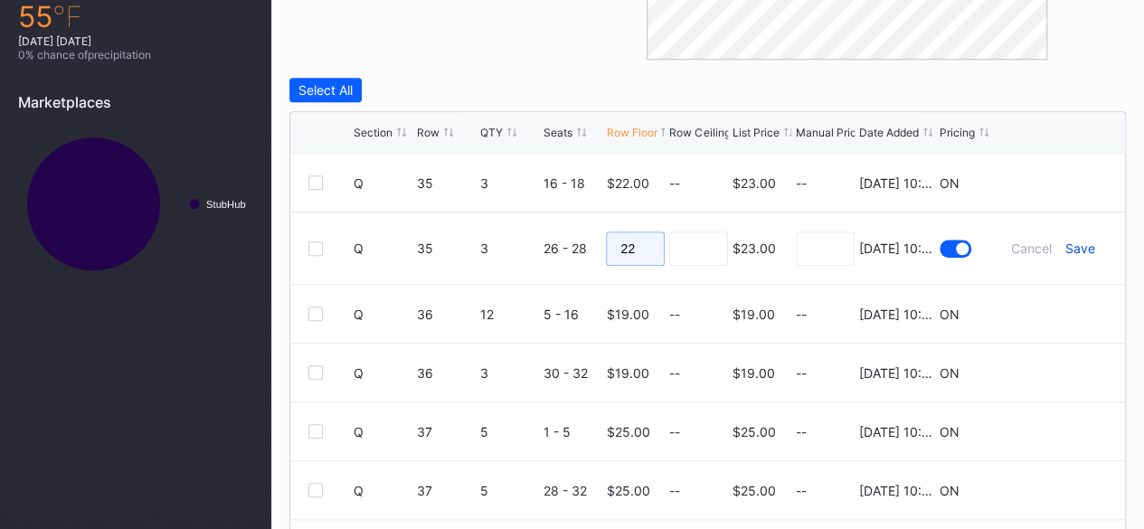
type input "22"
click at [1066, 250] on div "Save" at bounding box center [1081, 248] width 30 height 15
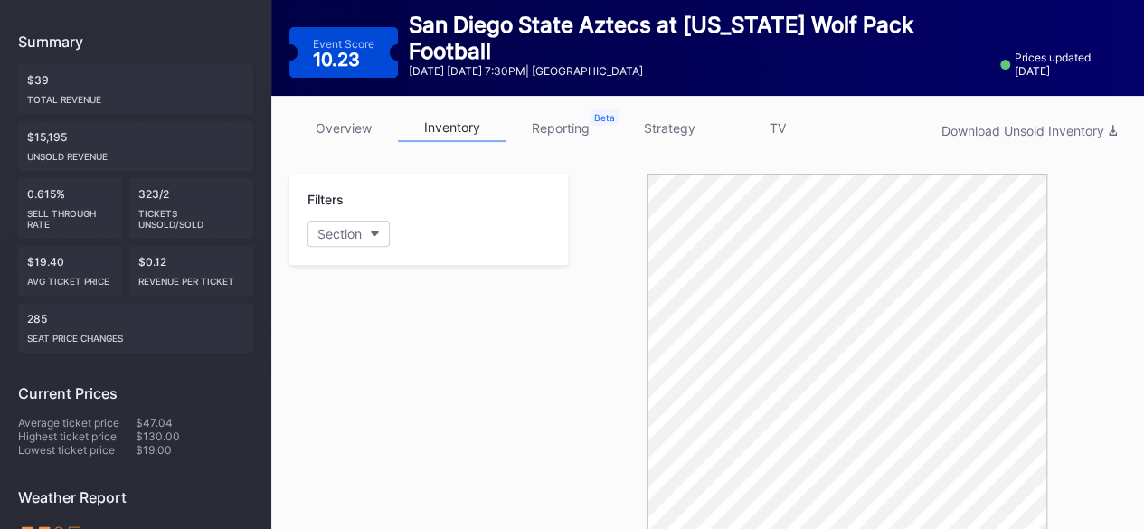
scroll to position [0, 0]
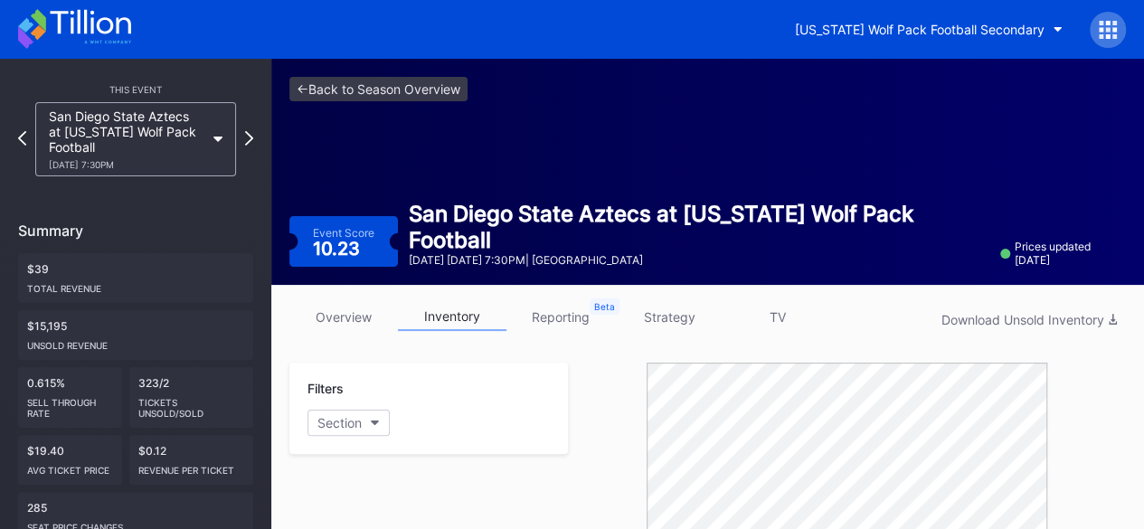
click at [101, 19] on icon at bounding box center [90, 22] width 81 height 24
